Goal: Information Seeking & Learning: Learn about a topic

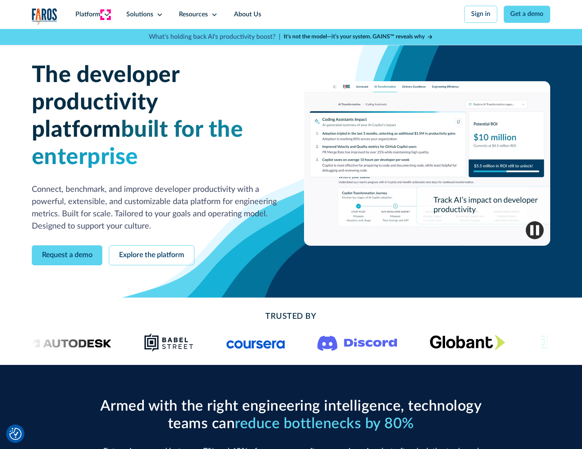
click at [106, 14] on icon at bounding box center [107, 14] width 7 height 7
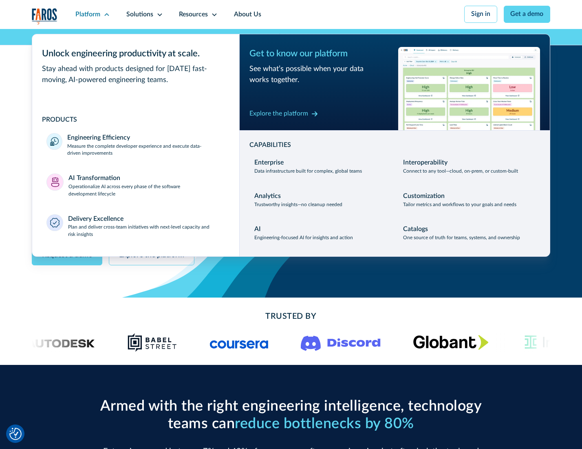
click at [145, 151] on p "Measure the complete developer experience and execute data-driven improvements" at bounding box center [145, 150] width 157 height 15
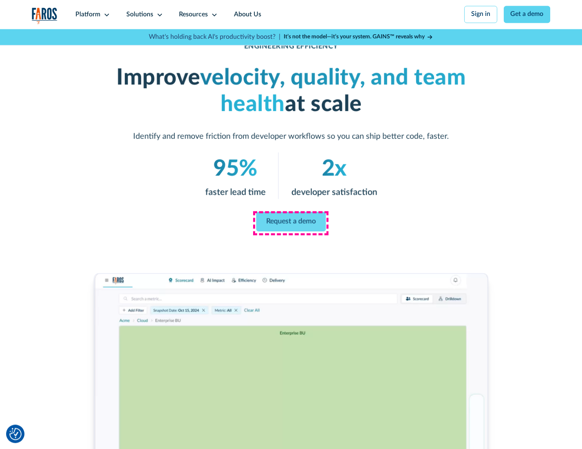
click at [291, 222] on link "Request a demo" at bounding box center [292, 222] width 70 height 20
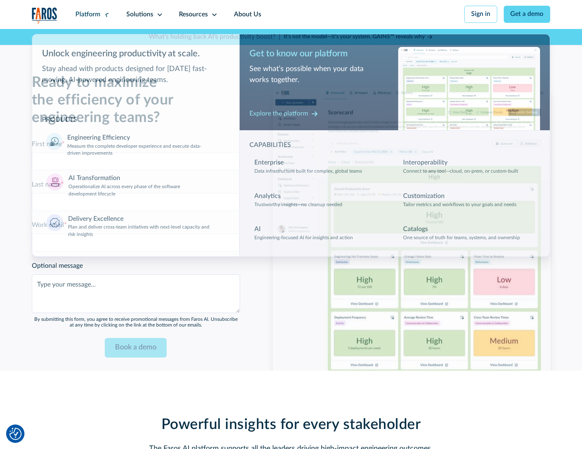
scroll to position [1776, 0]
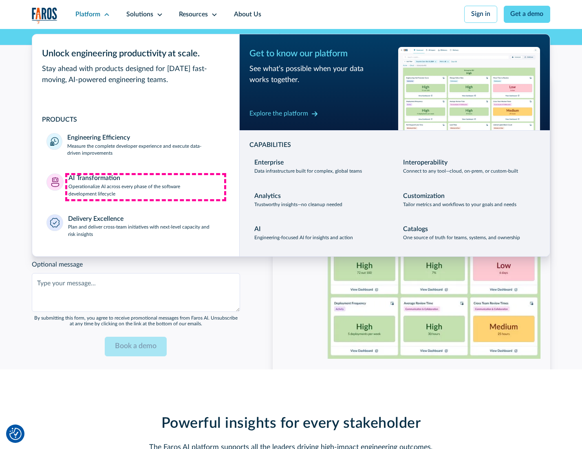
click at [146, 187] on p "Operationalize AI across every phase of the software development lifecycle" at bounding box center [147, 190] width 157 height 15
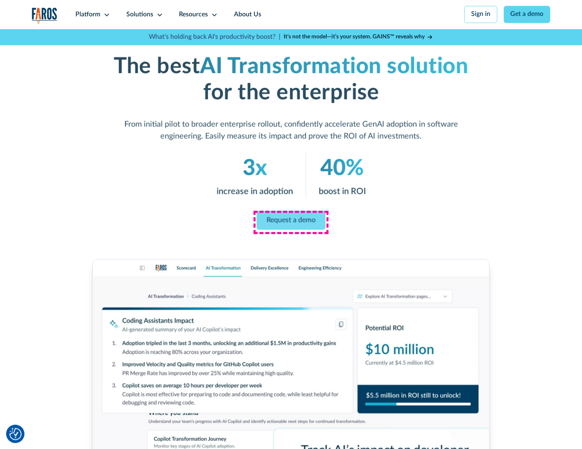
click at [291, 221] on link "Request a demo" at bounding box center [291, 219] width 69 height 19
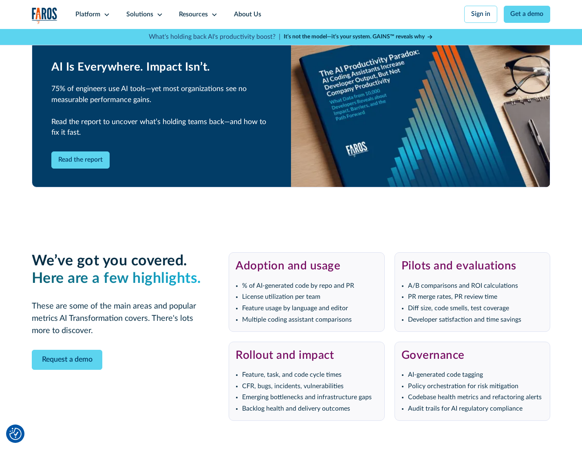
click at [91, 14] on div "Platform" at bounding box center [87, 15] width 25 height 10
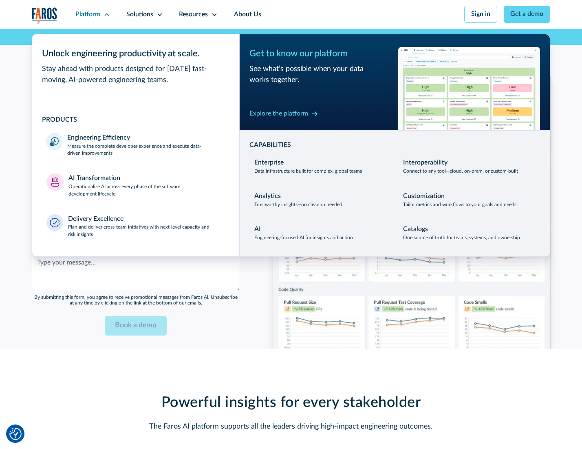
scroll to position [1972, 0]
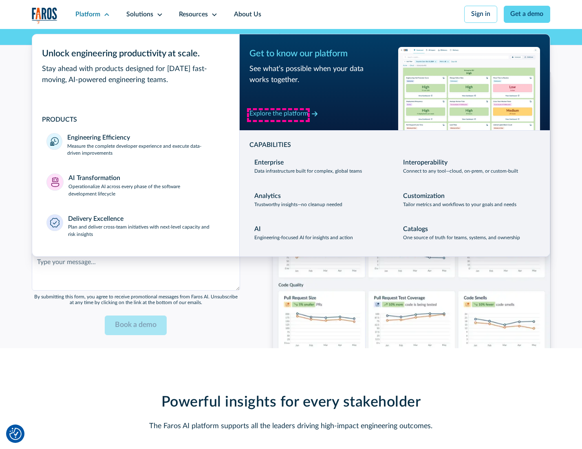
click at [279, 115] on div "Explore the platform" at bounding box center [279, 114] width 59 height 10
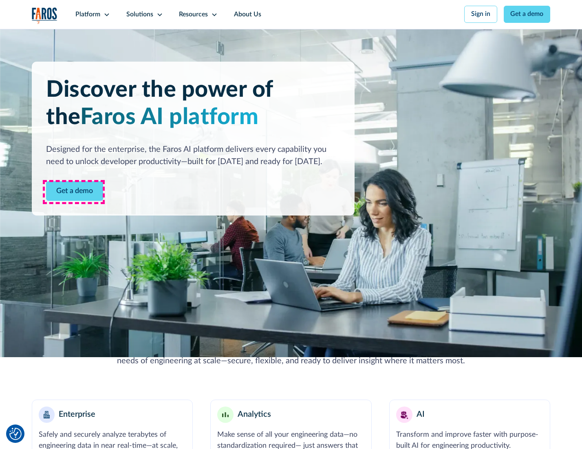
click at [74, 192] on link "Get a demo" at bounding box center [74, 191] width 57 height 20
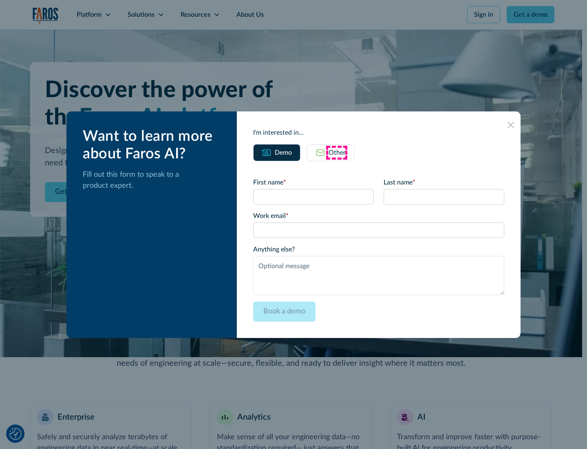
click at [337, 152] on div "Other" at bounding box center [337, 153] width 17 height 10
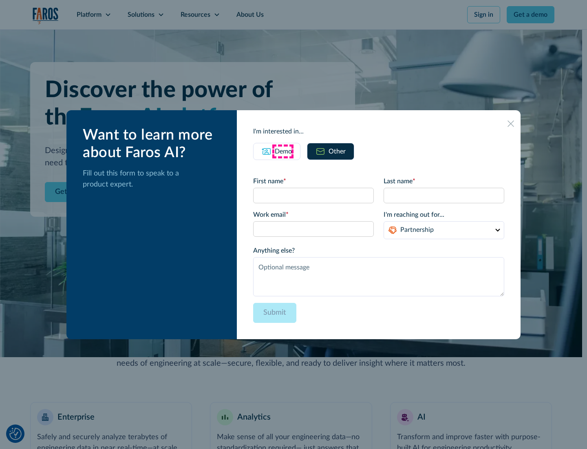
click at [283, 151] on div "Demo" at bounding box center [283, 151] width 17 height 10
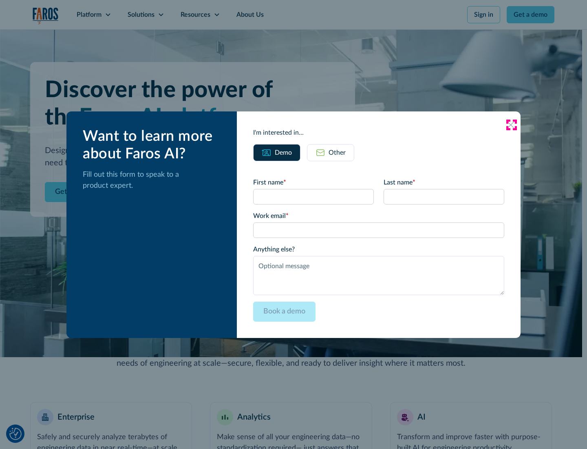
click at [512, 124] on icon at bounding box center [511, 125] width 7 height 7
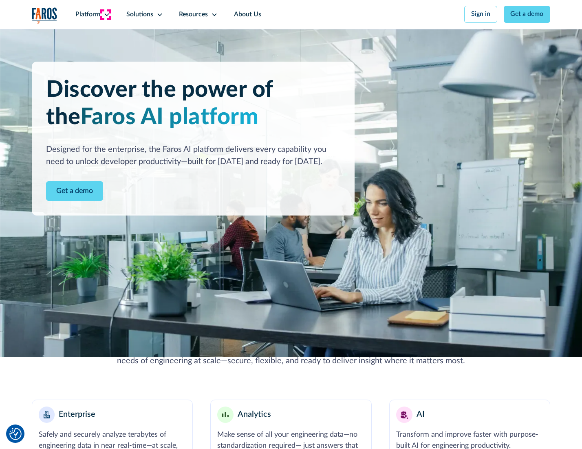
click at [106, 14] on icon at bounding box center [107, 14] width 7 height 7
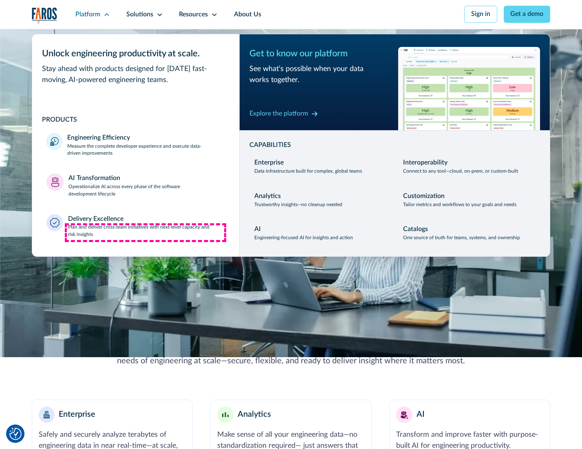
click at [146, 233] on p "Plan and deliver cross-team initiatives with next-level capacity and risk insig…" at bounding box center [146, 231] width 157 height 15
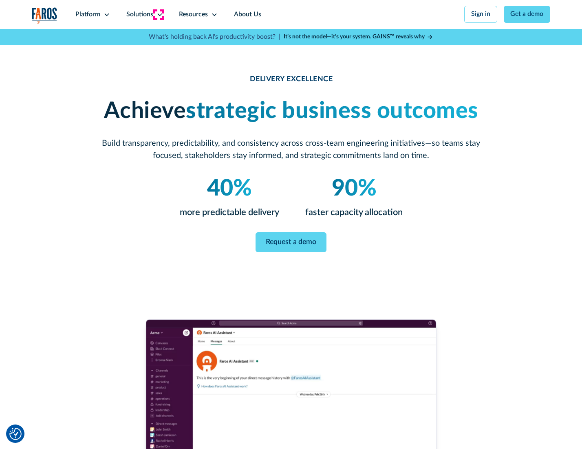
click at [158, 14] on icon at bounding box center [160, 14] width 7 height 7
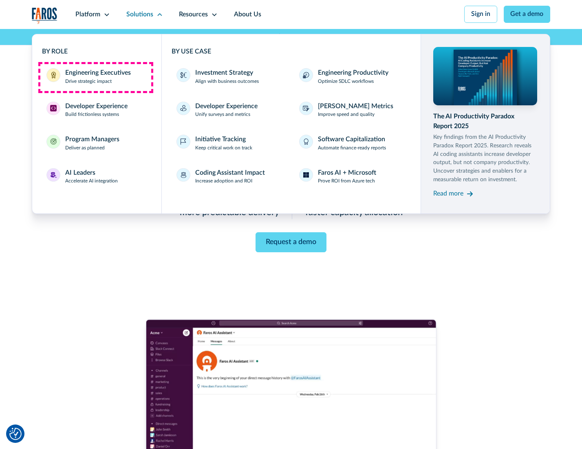
click at [95, 77] on div "Engineering Executives" at bounding box center [98, 73] width 66 height 10
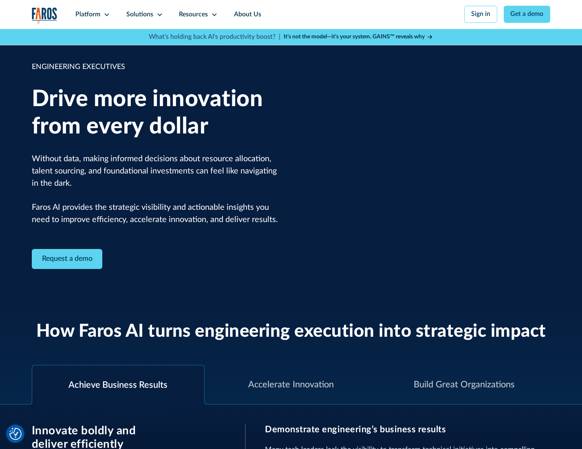
click at [158, 14] on icon at bounding box center [160, 14] width 7 height 7
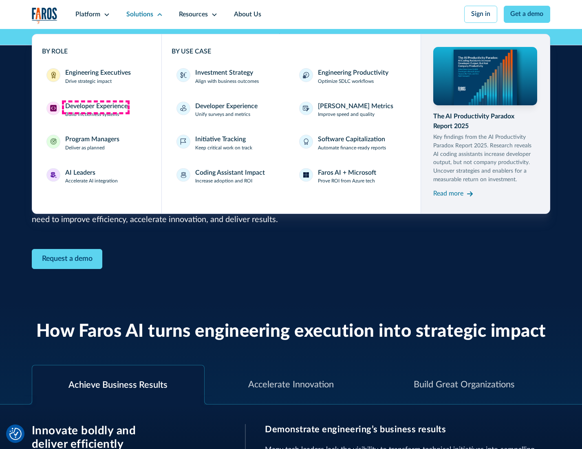
click at [95, 107] on div "Developer Experience" at bounding box center [96, 107] width 62 height 10
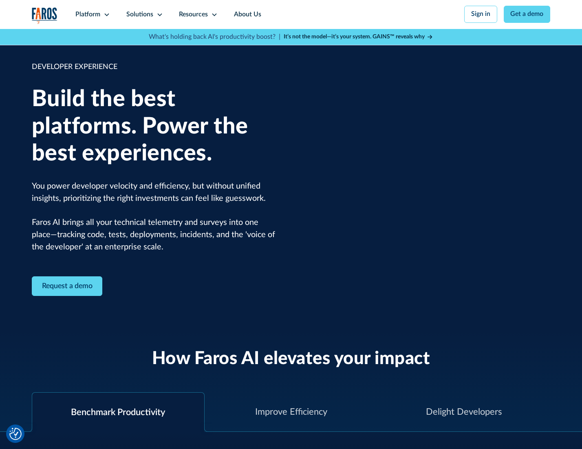
click at [144, 14] on div "Solutions" at bounding box center [139, 15] width 27 height 10
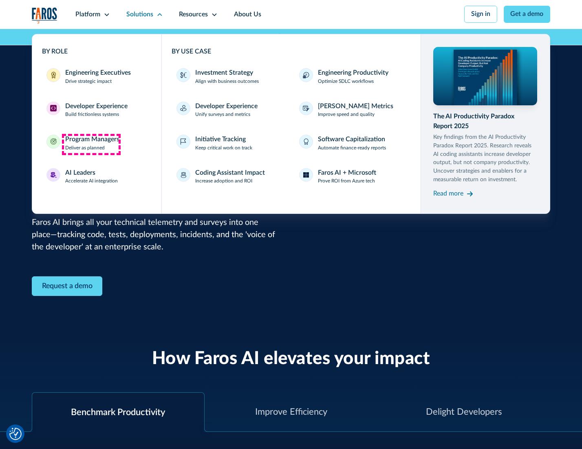
click at [91, 144] on div "Program Managers" at bounding box center [92, 140] width 54 height 10
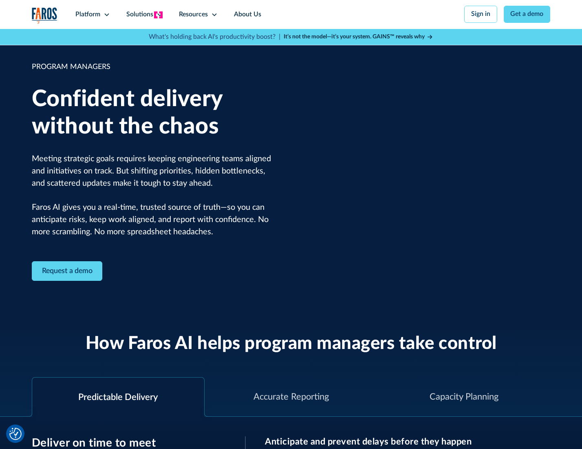
click at [158, 15] on icon at bounding box center [160, 14] width 7 height 7
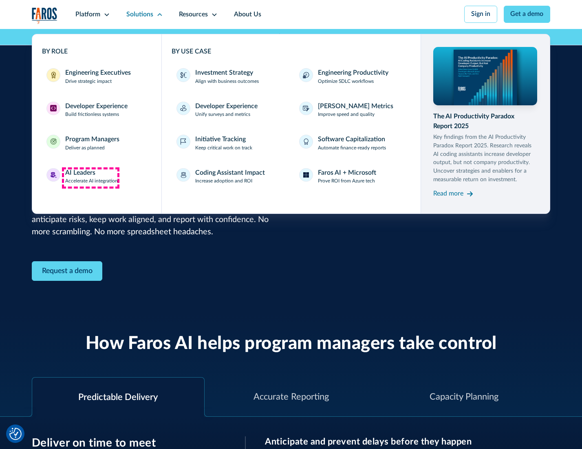
click at [91, 177] on div "AI Leaders" at bounding box center [80, 173] width 30 height 10
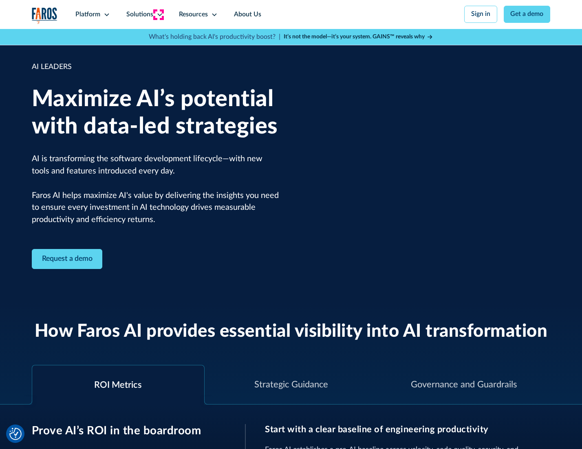
click at [158, 14] on icon at bounding box center [160, 14] width 7 height 7
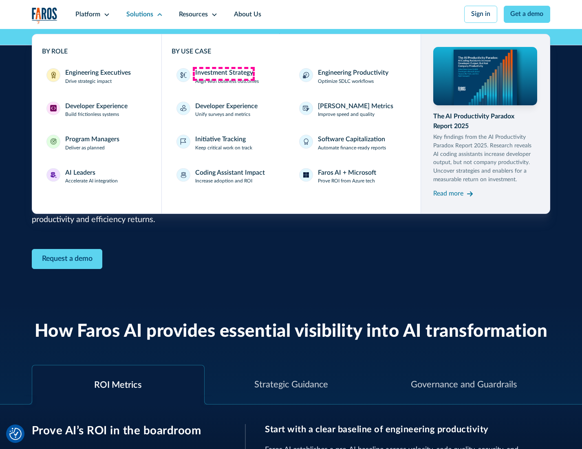
click at [224, 73] on div "Investment Strategy" at bounding box center [224, 73] width 58 height 10
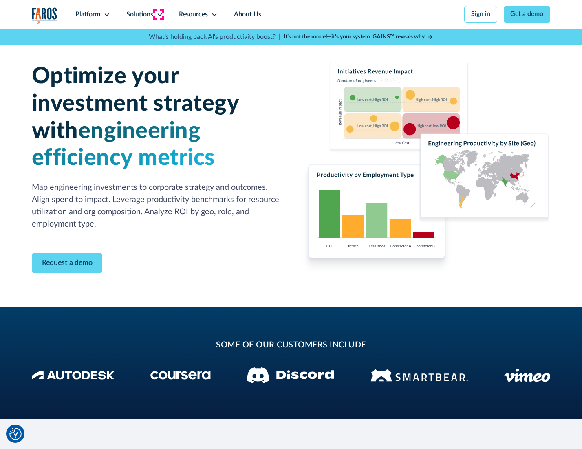
click at [158, 14] on icon at bounding box center [160, 14] width 7 height 7
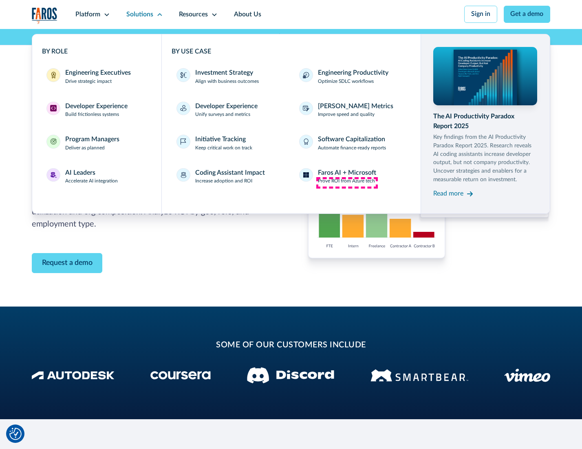
click at [347, 182] on p "Prove ROI from Azure tech" at bounding box center [346, 180] width 57 height 7
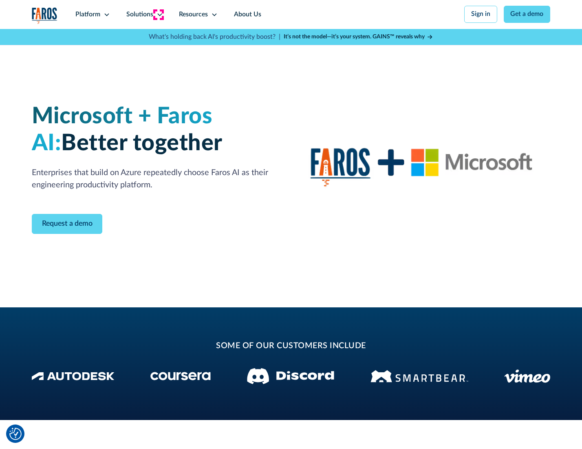
click at [158, 14] on icon at bounding box center [160, 14] width 7 height 7
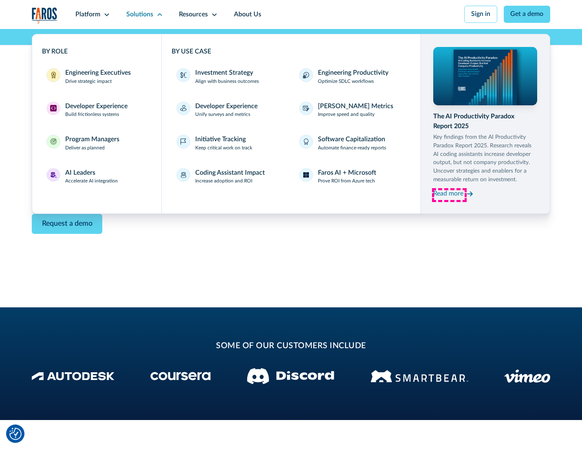
click at [450, 195] on div "Read more" at bounding box center [449, 194] width 30 height 10
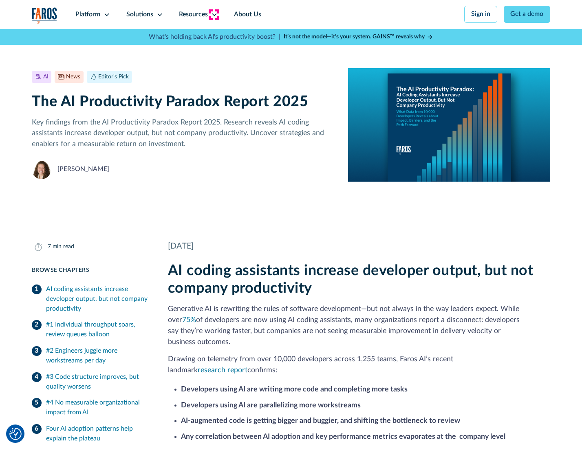
click at [214, 14] on icon at bounding box center [214, 14] width 7 height 7
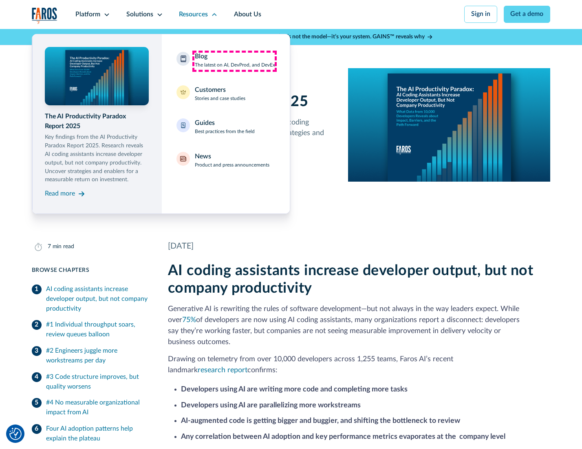
click at [235, 61] on div "Blog The latest on AI, DevProd, and DevEx" at bounding box center [235, 60] width 80 height 17
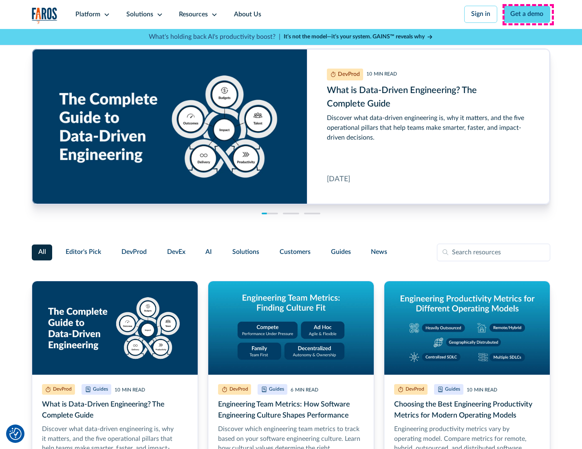
click at [528, 14] on link "Get a demo" at bounding box center [527, 14] width 47 height 17
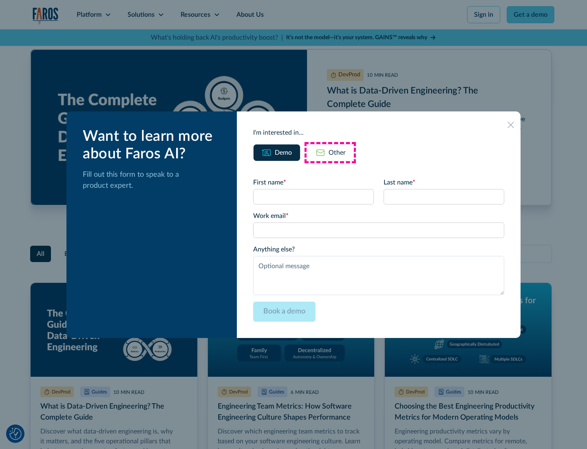
click at [330, 152] on div "Other" at bounding box center [337, 153] width 17 height 10
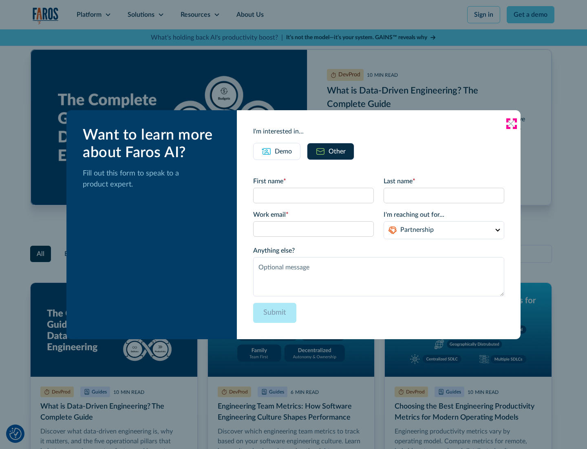
click at [512, 123] on icon at bounding box center [511, 123] width 7 height 7
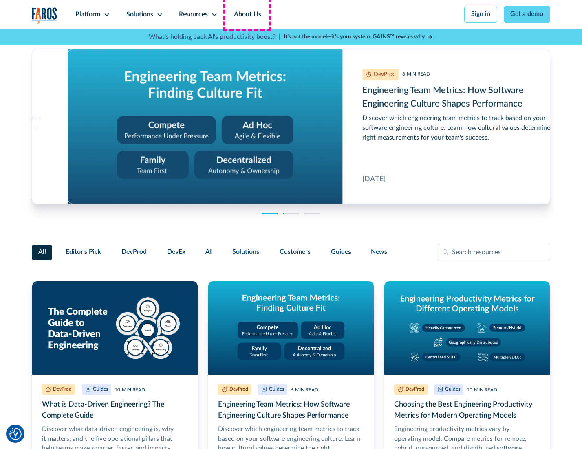
click at [247, 14] on link "About Us" at bounding box center [248, 14] width 44 height 29
